Goal: Task Accomplishment & Management: Use online tool/utility

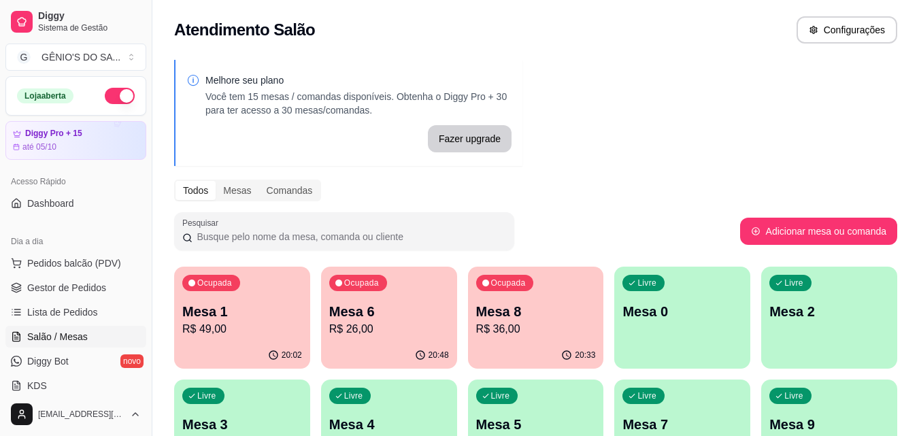
click at [241, 318] on p "Mesa 1" at bounding box center [242, 311] width 120 height 19
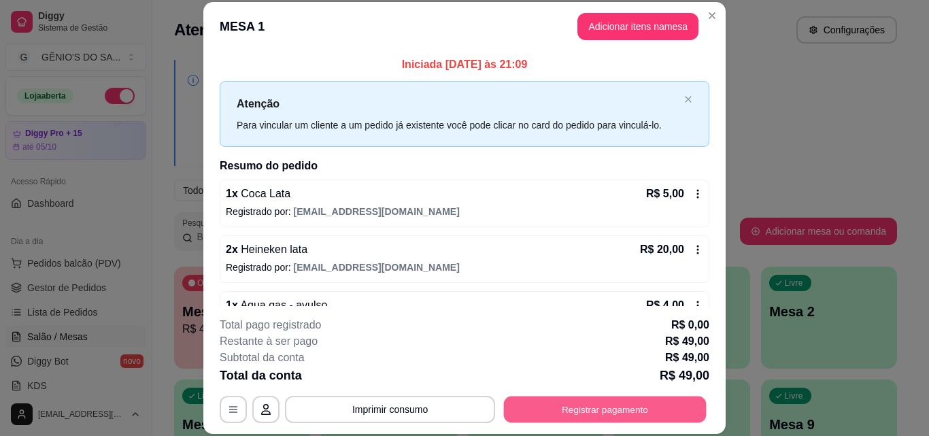
click at [530, 405] on button "Registrar pagamento" at bounding box center [605, 409] width 203 height 27
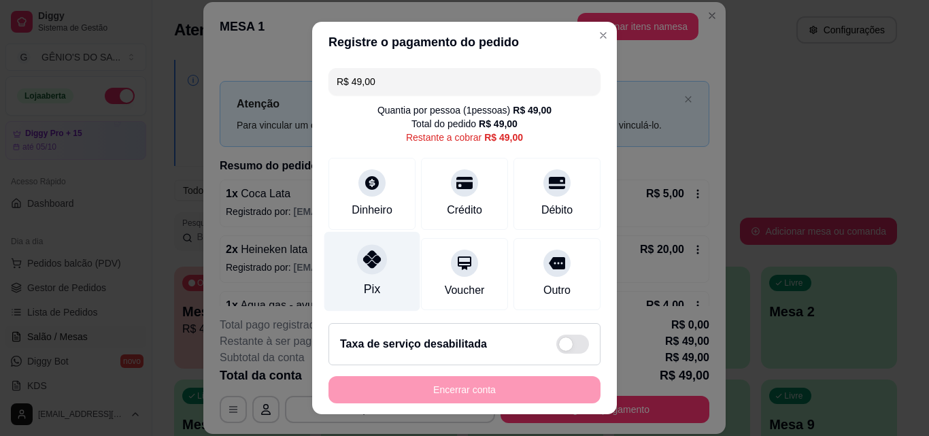
click at [370, 268] on icon at bounding box center [372, 259] width 18 height 18
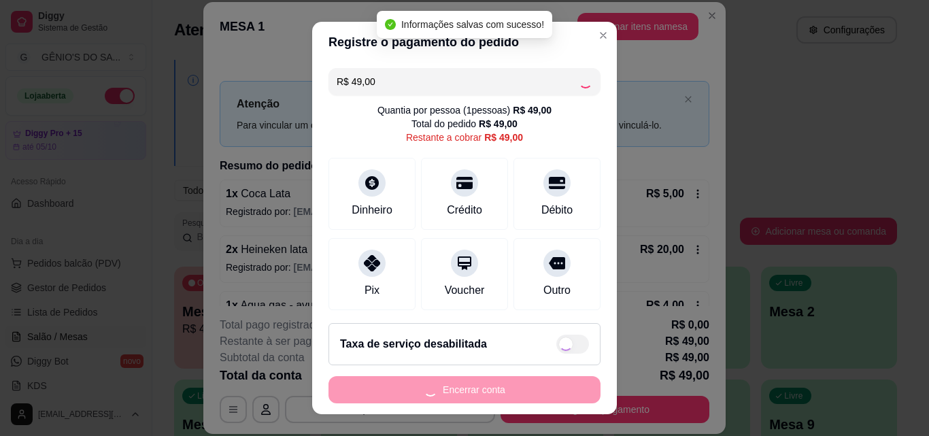
type input "R$ 0,00"
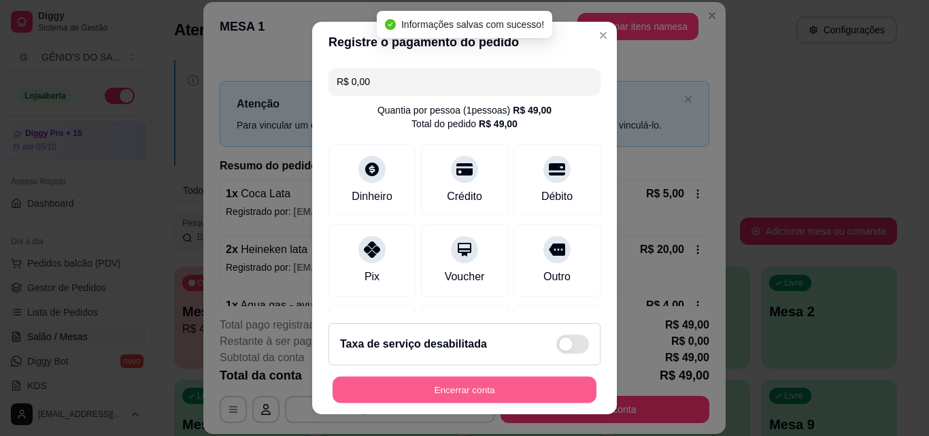
click at [448, 394] on button "Encerrar conta" at bounding box center [465, 390] width 264 height 27
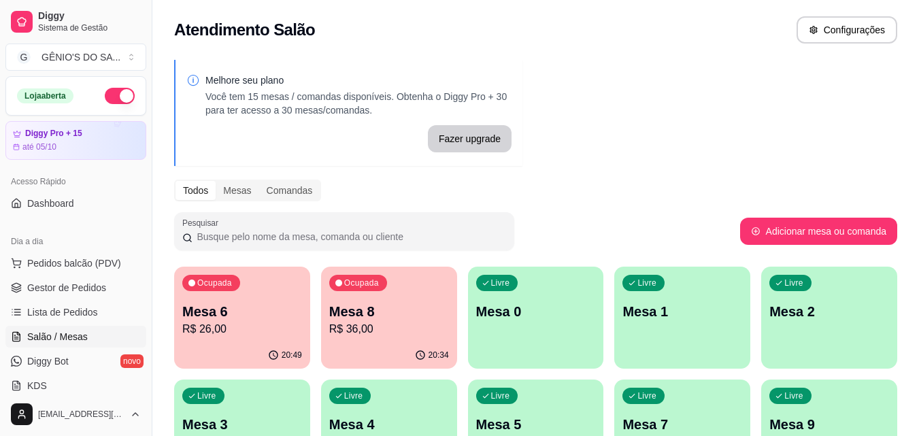
click at [269, 341] on div "Ocupada Mesa 6 R$ 26,00" at bounding box center [242, 304] width 136 height 75
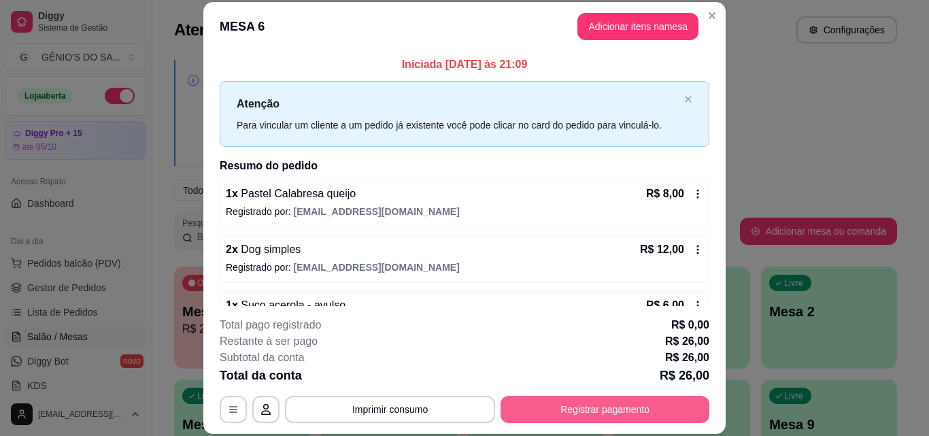
click at [556, 410] on button "Registrar pagamento" at bounding box center [605, 409] width 209 height 27
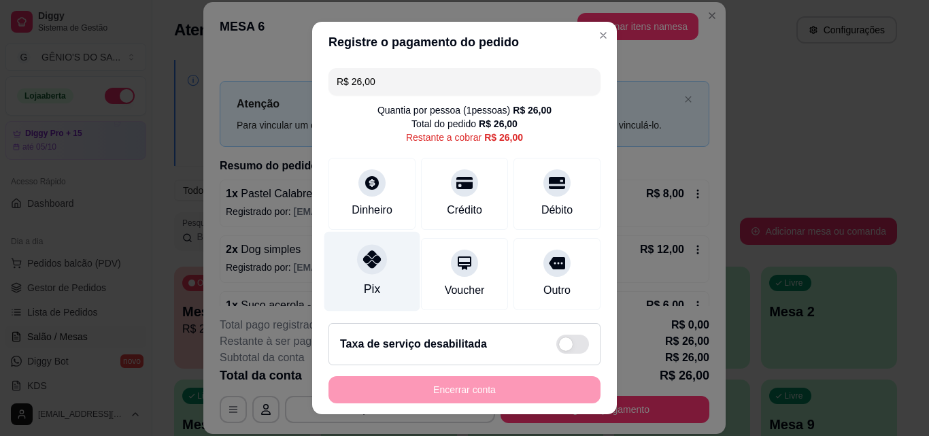
click at [334, 273] on div "Pix" at bounding box center [372, 272] width 96 height 80
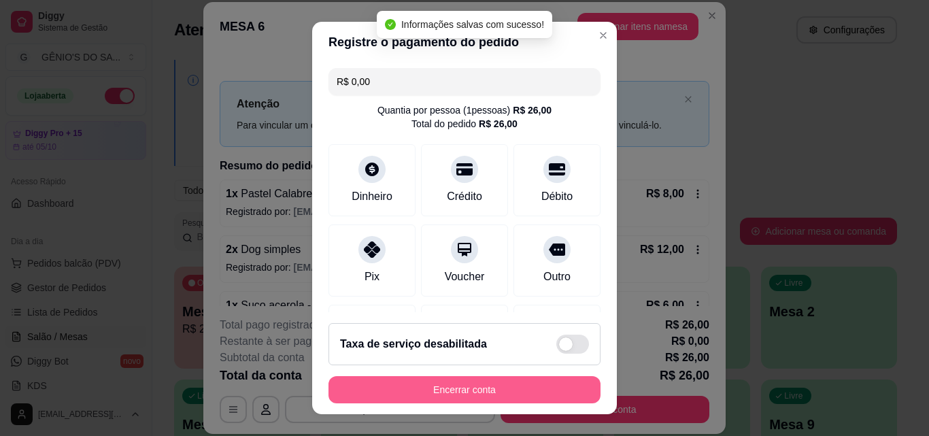
type input "R$ 0,00"
click at [420, 392] on button "Encerrar conta" at bounding box center [465, 390] width 264 height 27
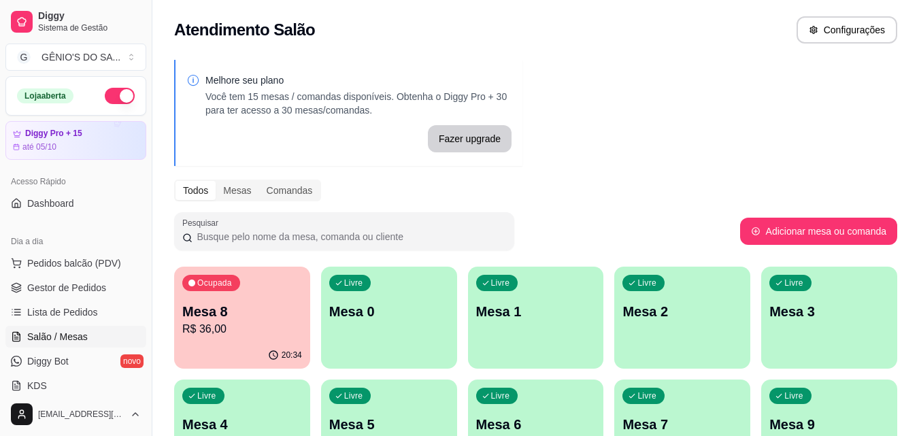
click at [223, 315] on p "Mesa 8" at bounding box center [242, 311] width 120 height 19
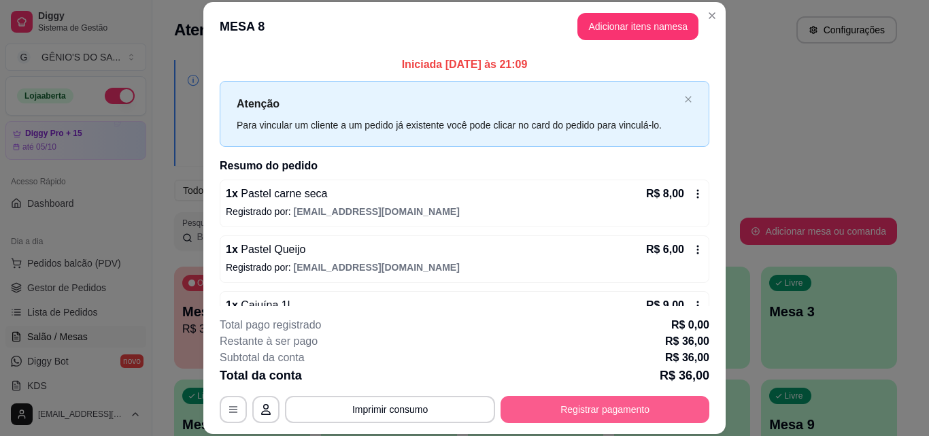
click at [554, 402] on button "Registrar pagamento" at bounding box center [605, 409] width 209 height 27
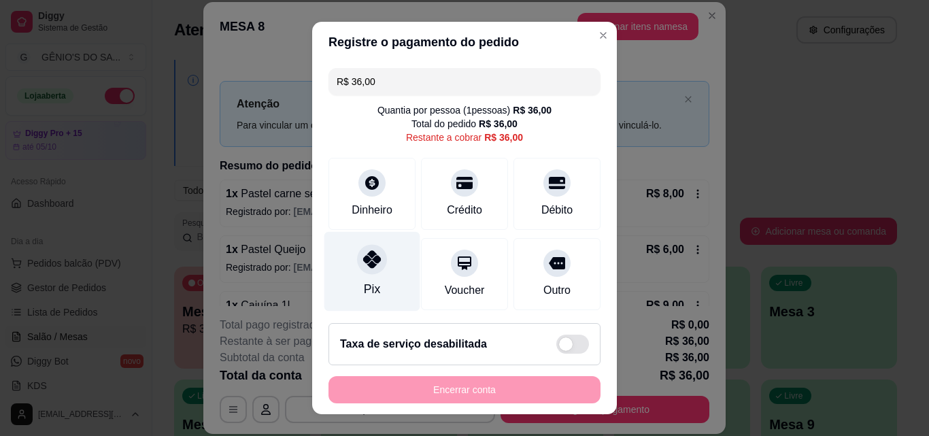
click at [350, 281] on div "Pix" at bounding box center [372, 272] width 96 height 80
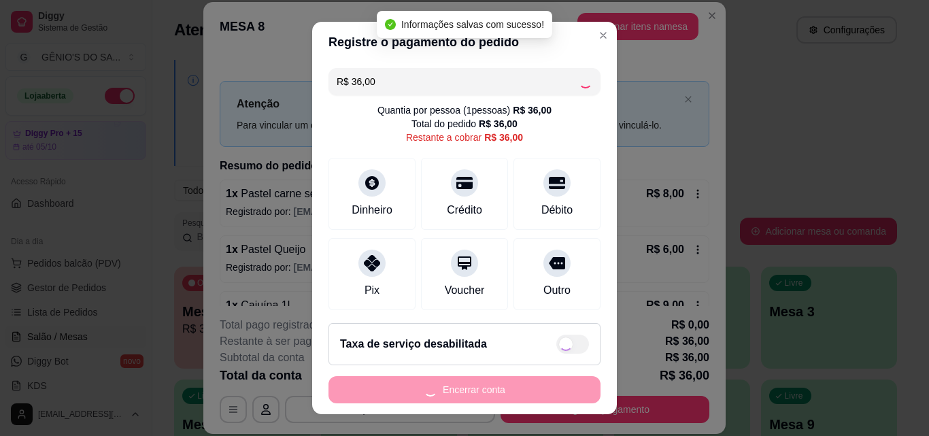
type input "R$ 0,00"
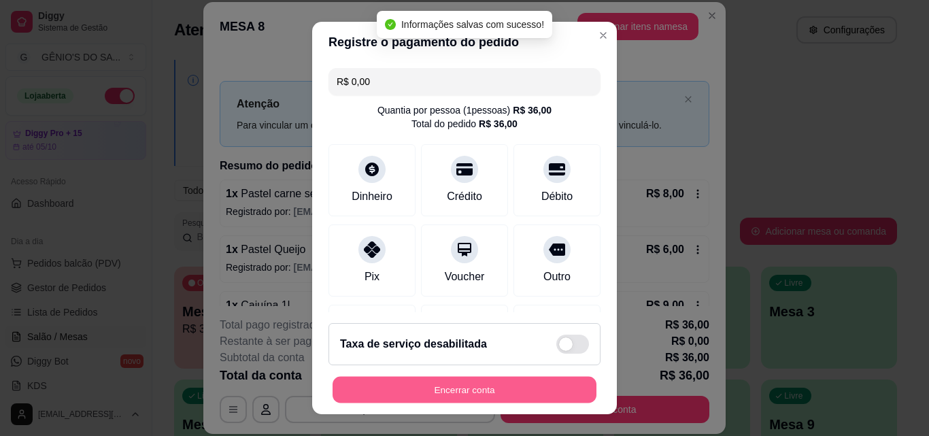
click at [452, 397] on button "Encerrar conta" at bounding box center [465, 390] width 264 height 27
